Goal: Transaction & Acquisition: Purchase product/service

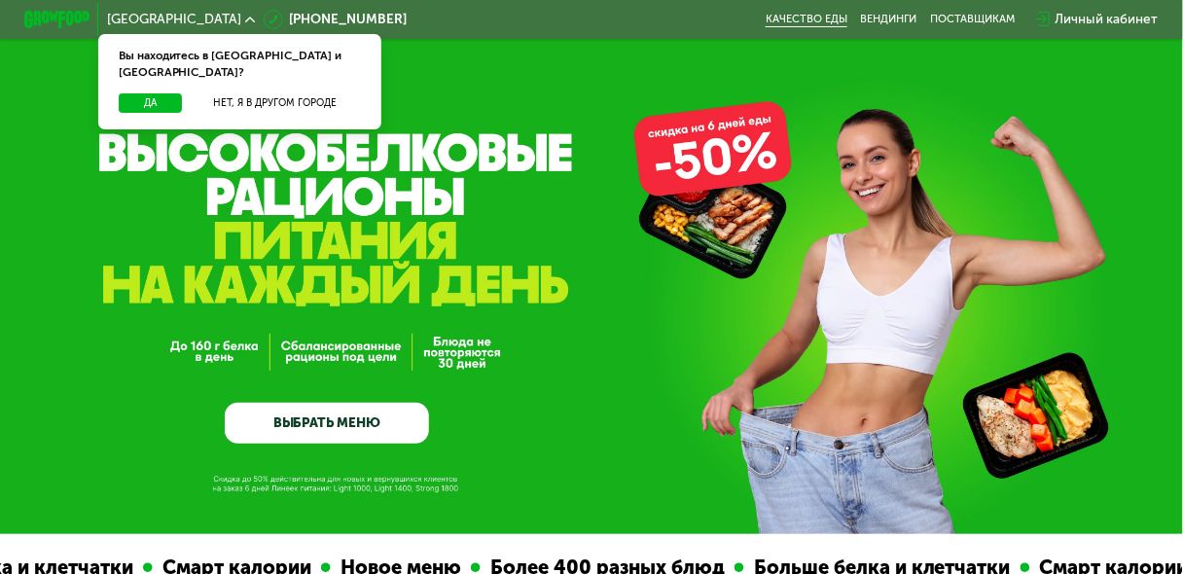
click at [796, 21] on link "Качество еды" at bounding box center [806, 20] width 82 height 14
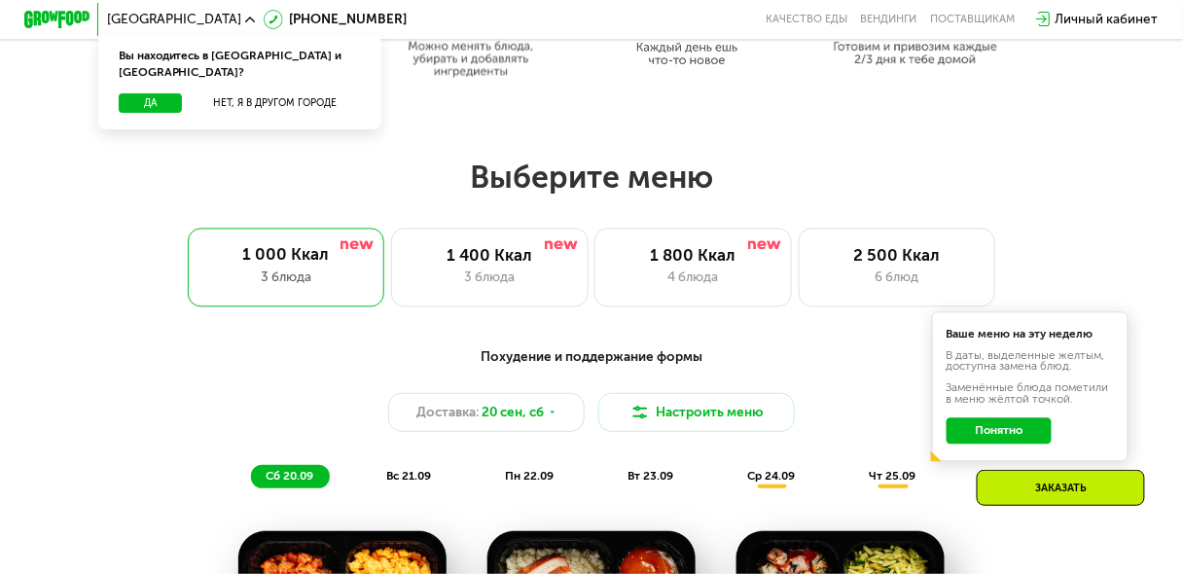
scroll to position [1011, 0]
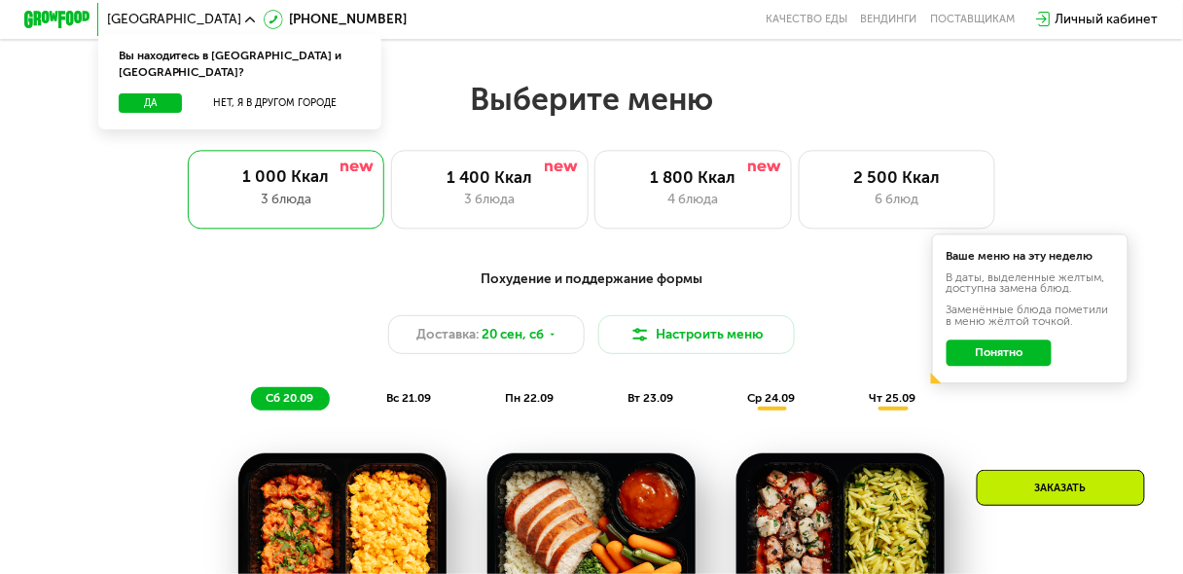
drag, startPoint x: 994, startPoint y: 365, endPoint x: 959, endPoint y: 360, distance: 35.3
click at [994, 365] on button "Понятно" at bounding box center [998, 352] width 105 height 26
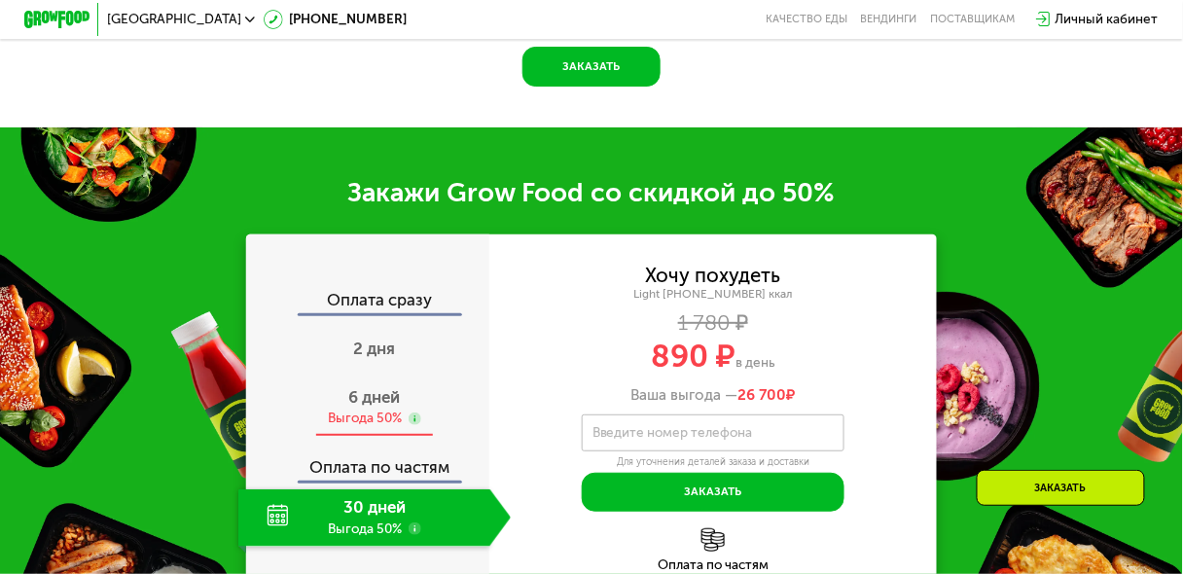
scroll to position [1945, 0]
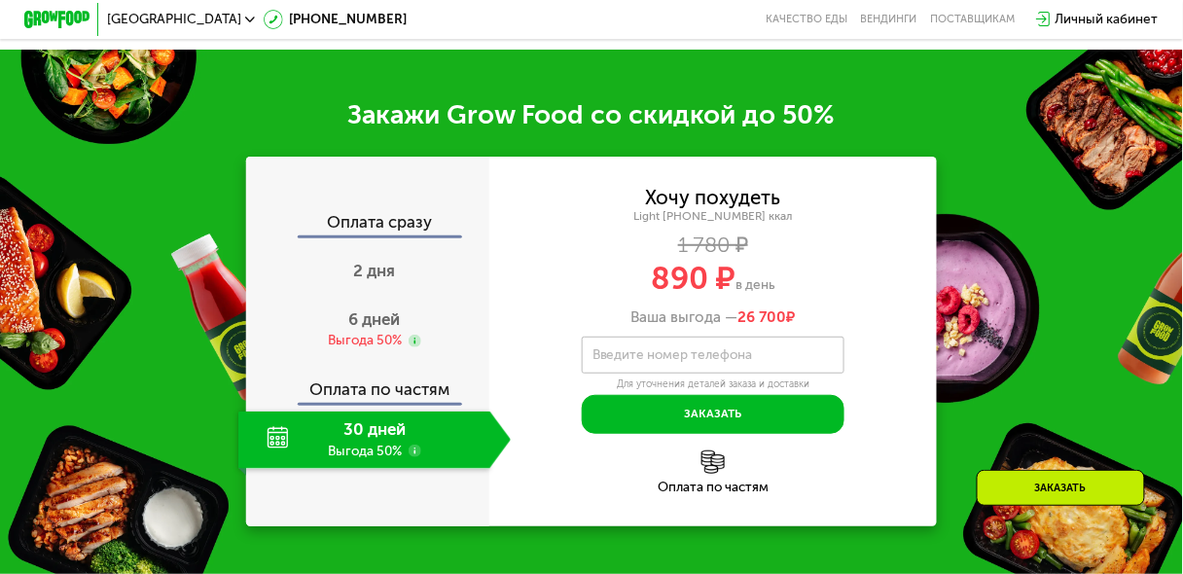
click at [412, 458] on use at bounding box center [415, 451] width 14 height 14
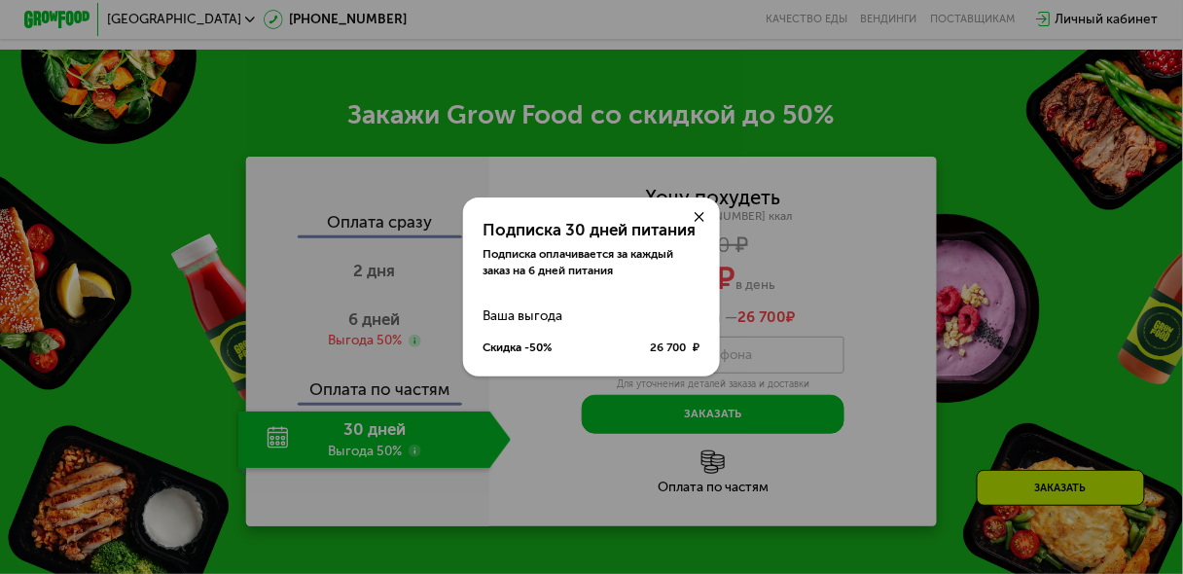
click at [696, 214] on icon at bounding box center [699, 217] width 10 height 10
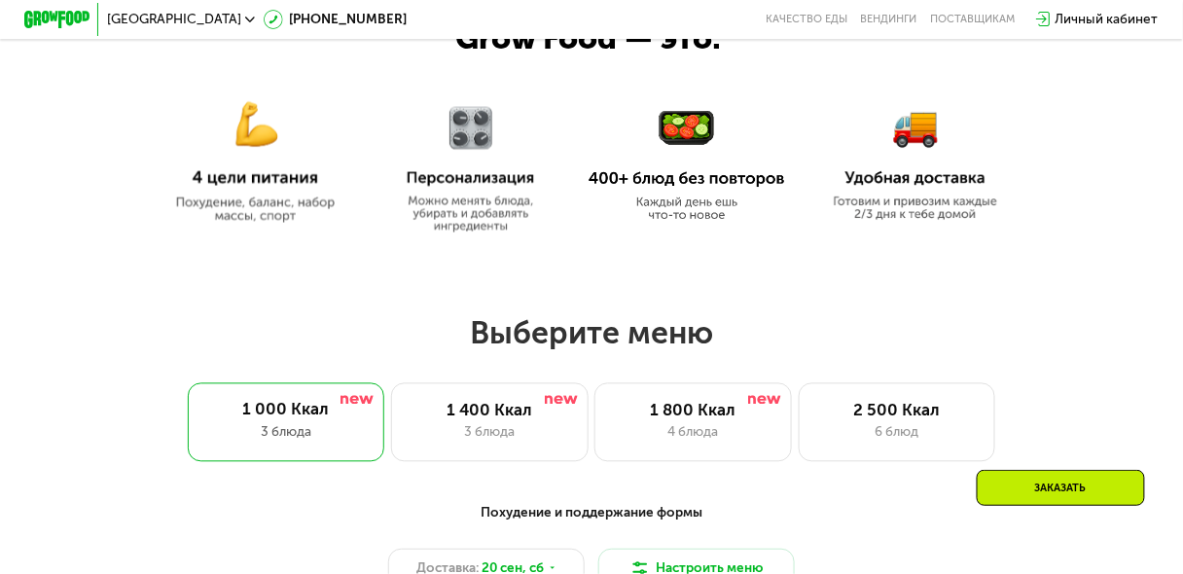
scroll to position [934, 0]
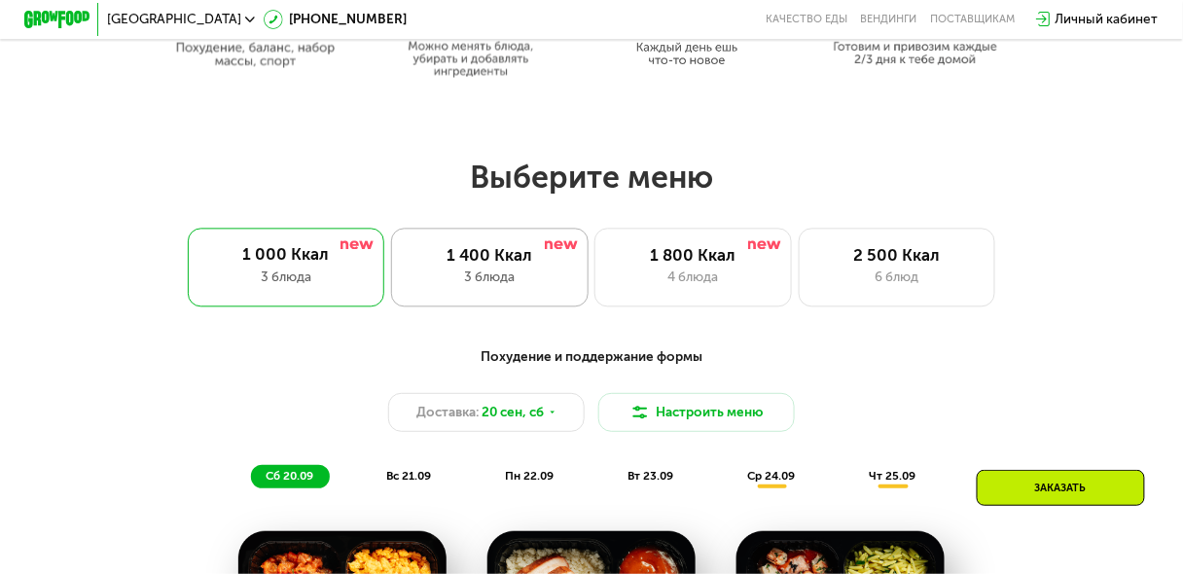
click at [530, 271] on div "1 400 Ккал 3 блюда" at bounding box center [489, 267] width 197 height 79
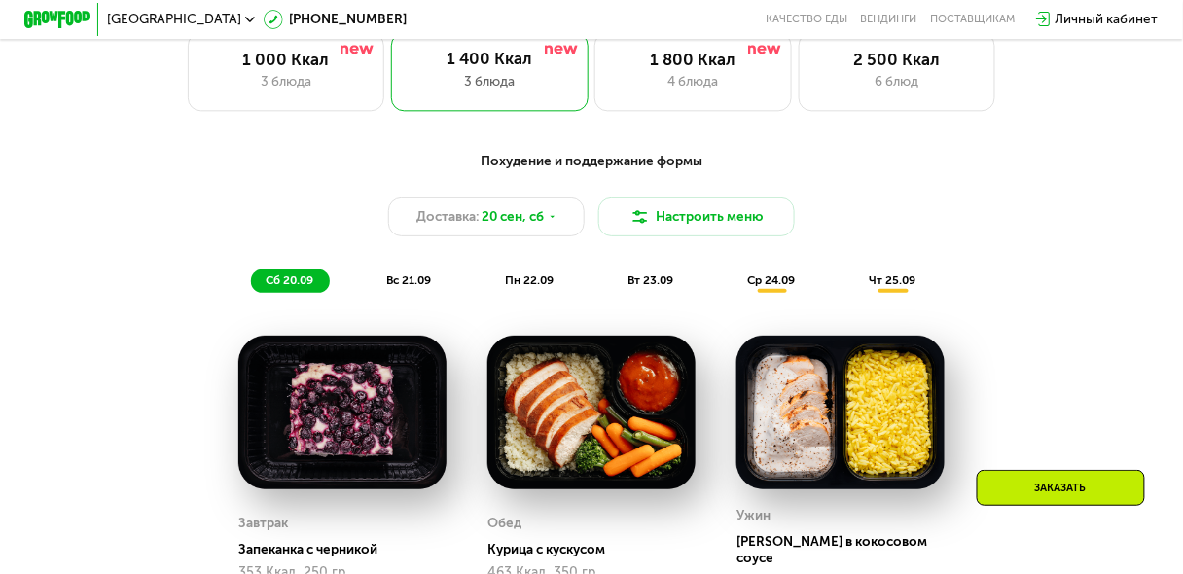
scroll to position [1089, 0]
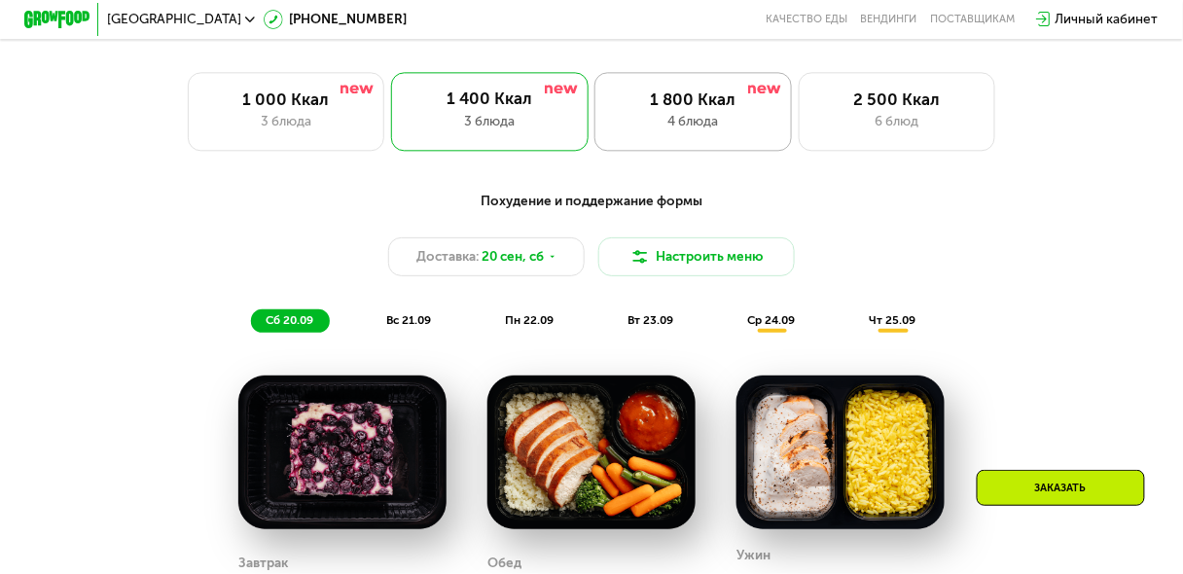
click at [688, 140] on div "1 800 Ккал 4 блюда" at bounding box center [692, 111] width 197 height 79
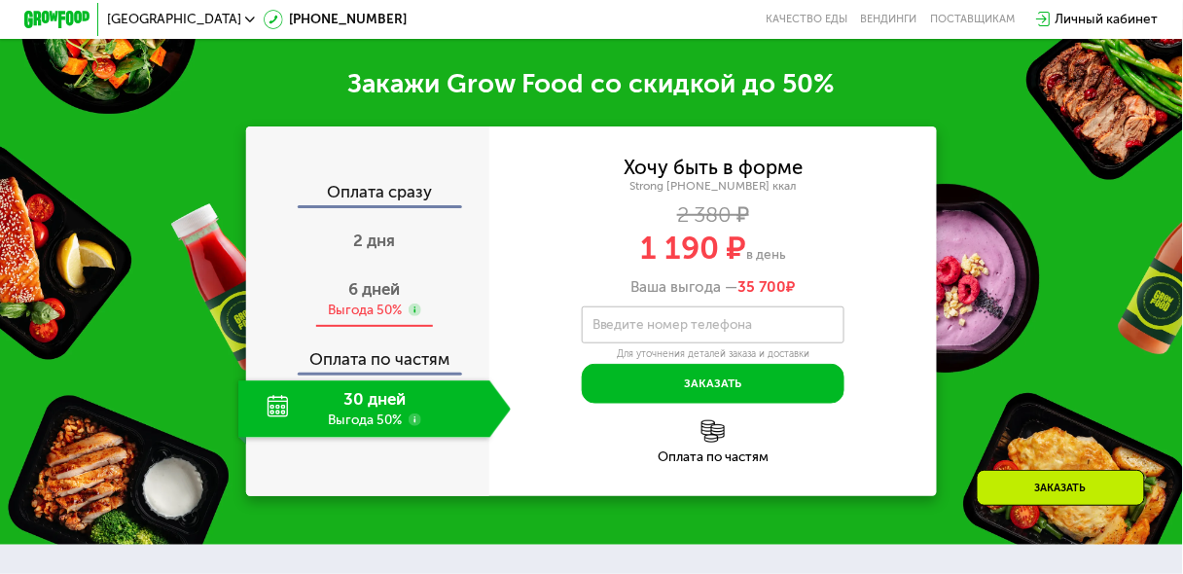
scroll to position [2100, 0]
